Goal: Task Accomplishment & Management: Manage account settings

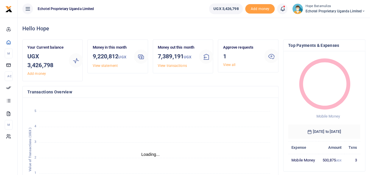
scroll to position [5, 5]
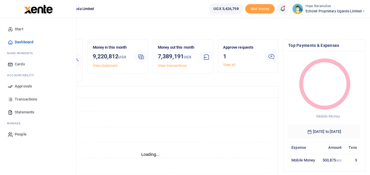
click at [24, 82] on link "Approvals" at bounding box center [38, 86] width 67 height 13
click at [26, 83] on span "Approvals" at bounding box center [23, 86] width 17 height 6
click at [24, 86] on span "Approvals" at bounding box center [23, 86] width 17 height 6
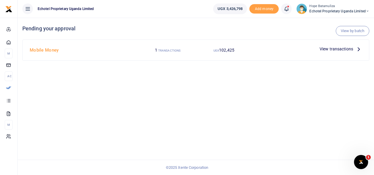
click at [359, 49] on icon at bounding box center [359, 49] width 6 height 6
click at [359, 48] on icon at bounding box center [359, 49] width 6 height 6
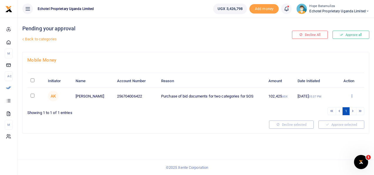
click at [353, 94] on icon at bounding box center [352, 96] width 4 height 4
click at [167, 114] on div "Showing 1 to 1 of 1 entries" at bounding box center [110, 111] width 166 height 9
click at [354, 94] on icon at bounding box center [352, 96] width 4 height 4
click at [329, 104] on link "Approve" at bounding box center [330, 105] width 47 height 8
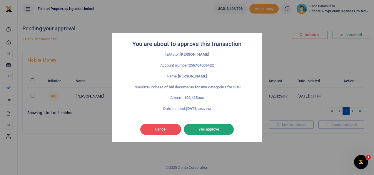
click at [208, 128] on button "Yes approve" at bounding box center [209, 129] width 50 height 11
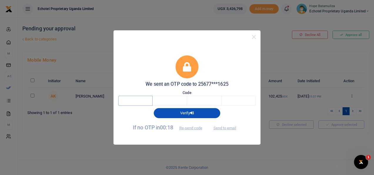
click at [138, 100] on input "text" at bounding box center [135, 101] width 34 height 10
type input "4"
type input "0"
type input "1"
type input "2"
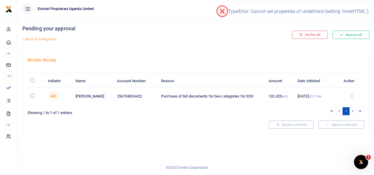
click at [241, 111] on ul "1" at bounding box center [281, 111] width 166 height 8
click at [351, 94] on icon at bounding box center [352, 96] width 4 height 4
click at [326, 103] on link "Approve" at bounding box center [330, 105] width 47 height 8
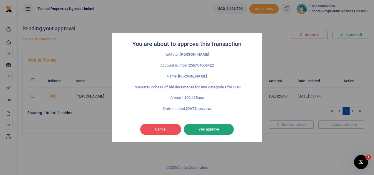
click at [221, 131] on button "Yes approve" at bounding box center [209, 129] width 50 height 11
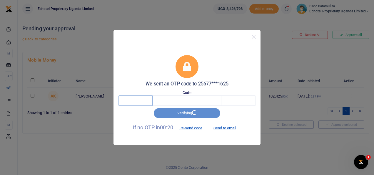
click at [143, 101] on input "text" at bounding box center [135, 100] width 34 height 10
type input "9"
type input "1"
type input "4"
type input "8"
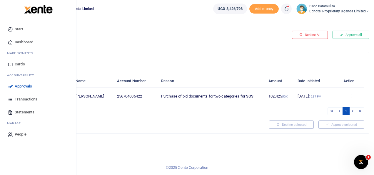
click at [28, 87] on span "Approvals" at bounding box center [23, 86] width 17 height 6
